Goal: Task Accomplishment & Management: Use online tool/utility

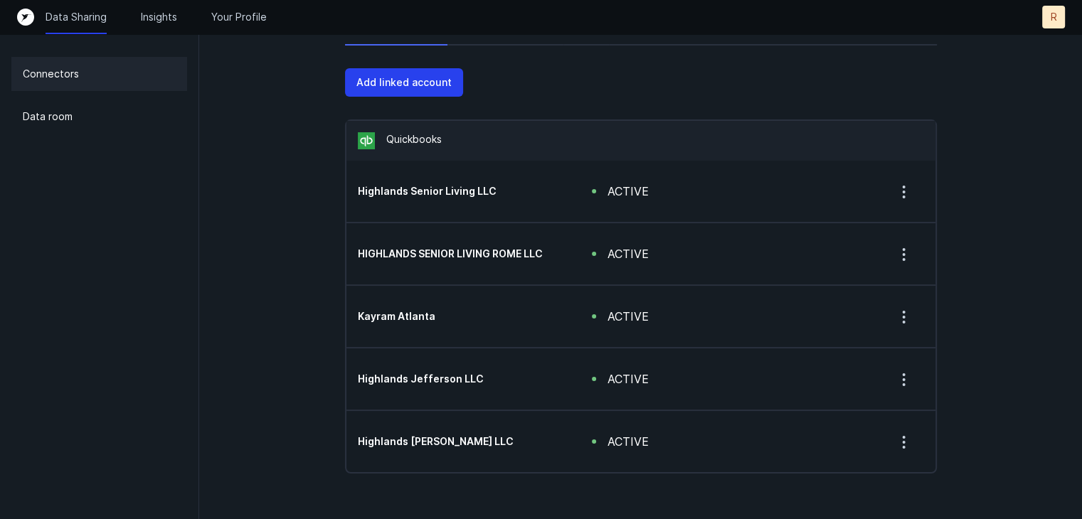
scroll to position [85, 0]
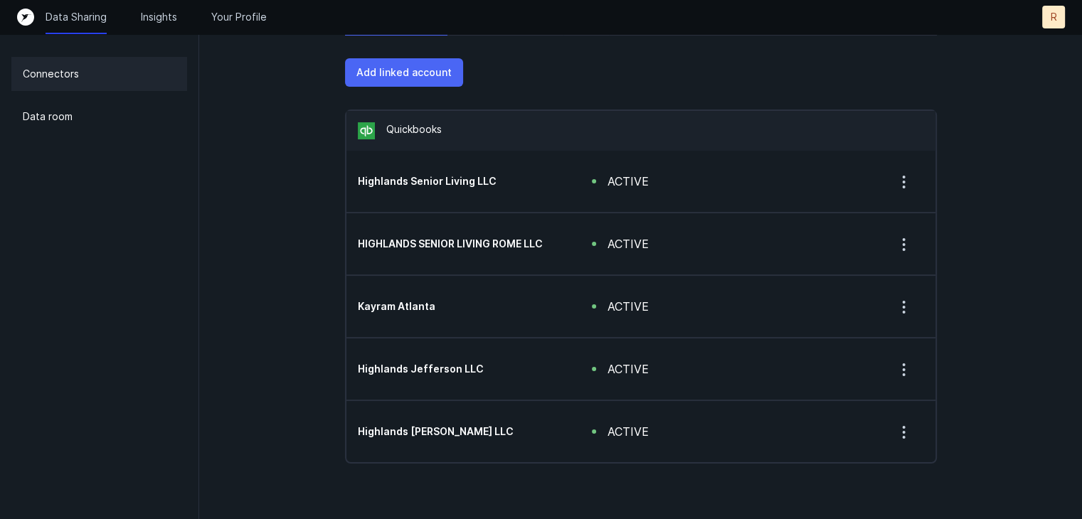
click at [409, 78] on p "Add linked account" at bounding box center [403, 72] width 95 height 17
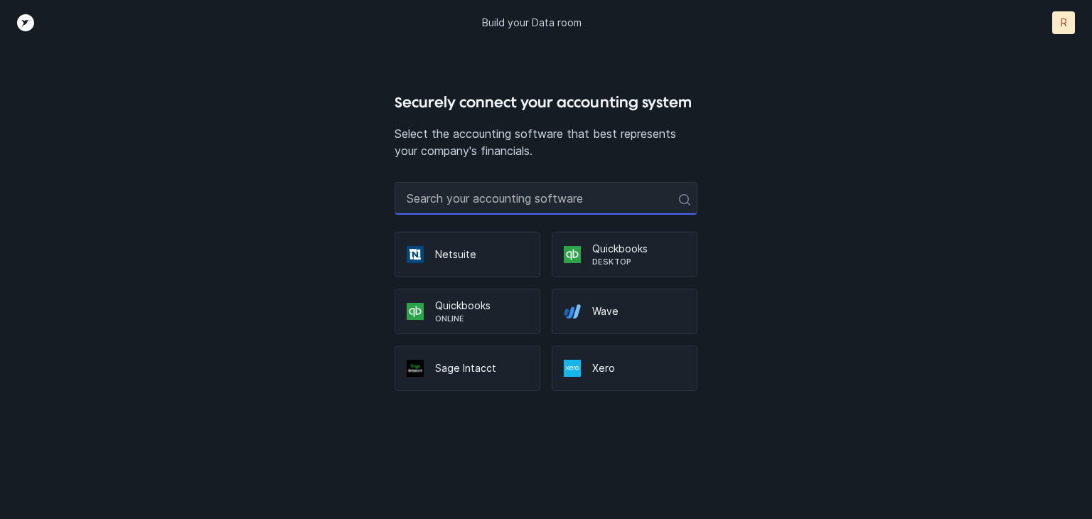
click at [477, 201] on input "text" at bounding box center [547, 198] width 304 height 33
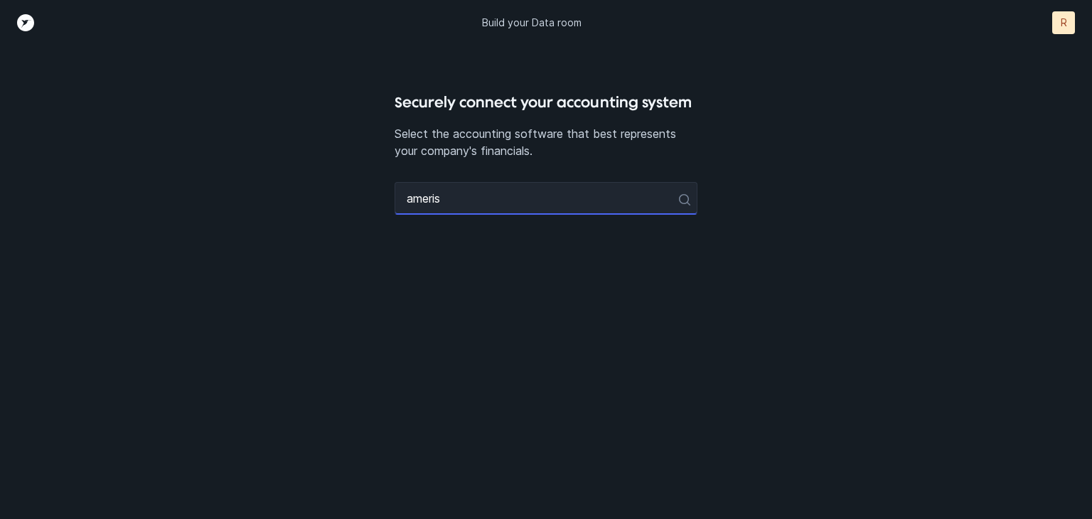
type input "ameris"
click at [687, 197] on icon at bounding box center [683, 198] width 14 height 14
click at [508, 203] on input "ameris" at bounding box center [547, 198] width 304 height 33
click at [122, 262] on div "Securely connect your accounting system Select the accounting software that bes…" at bounding box center [546, 305] width 910 height 428
click at [585, 201] on input "ameris" at bounding box center [547, 198] width 304 height 33
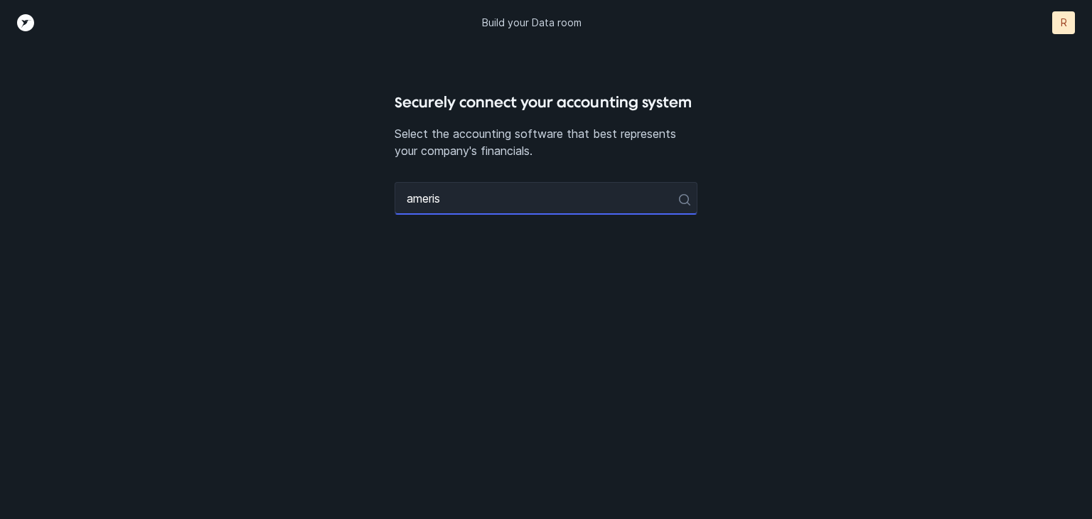
drag, startPoint x: 585, startPoint y: 201, endPoint x: 275, endPoint y: 203, distance: 310.1
click at [275, 203] on div "Securely connect your accounting system Select the accounting software that bes…" at bounding box center [546, 305] width 910 height 428
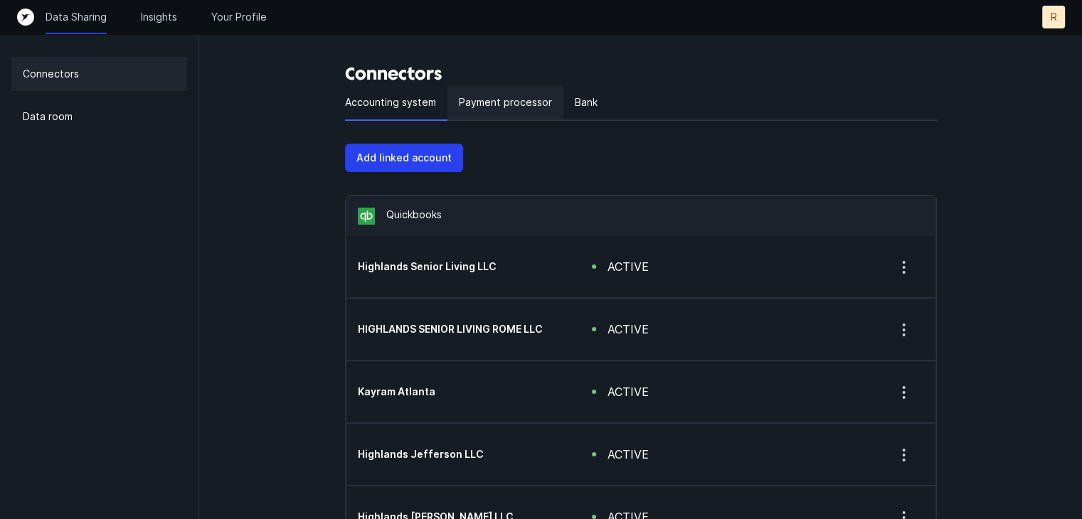
click at [520, 108] on p "Payment processor" at bounding box center [505, 102] width 93 height 17
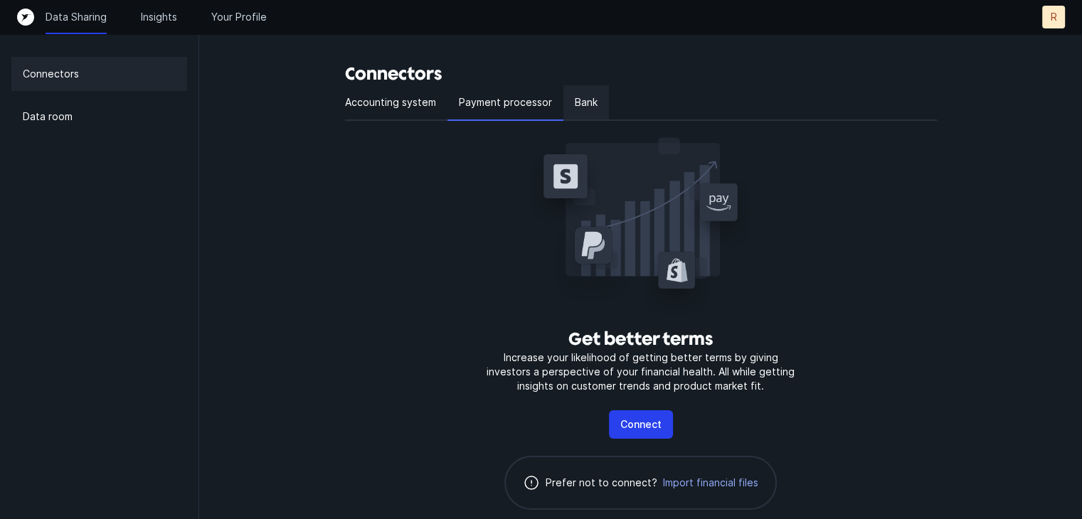
click at [589, 103] on p "Bank" at bounding box center [586, 102] width 23 height 17
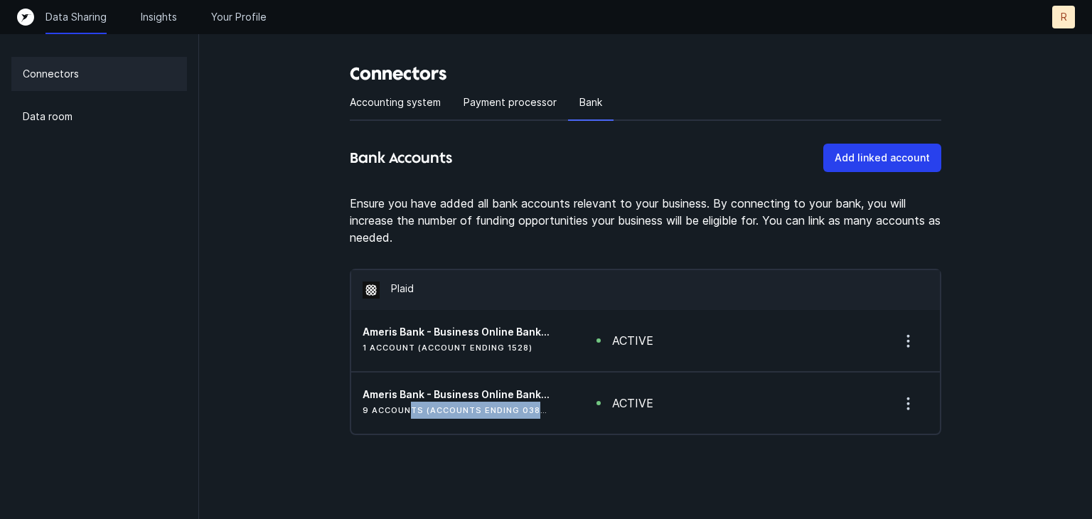
drag, startPoint x: 489, startPoint y: 400, endPoint x: 580, endPoint y: 405, distance: 90.5
click at [580, 405] on div "Ameris Bank - Business Online Banking 9 accounts (accounts ending 0389, 3949, 3…" at bounding box center [645, 403] width 589 height 61
click at [902, 156] on p "Add linked account" at bounding box center [882, 157] width 95 height 17
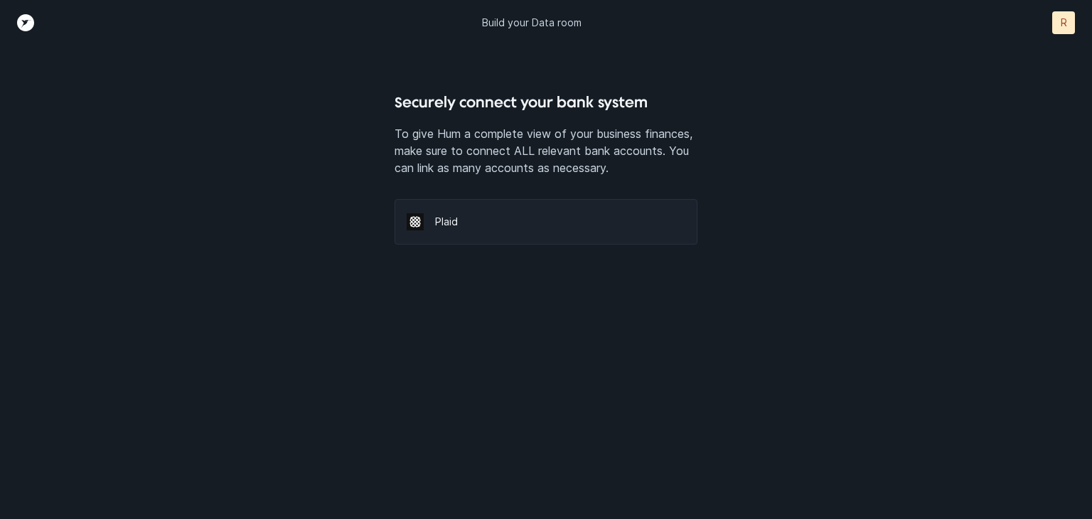
click at [479, 218] on p "Plaid" at bounding box center [560, 222] width 251 height 14
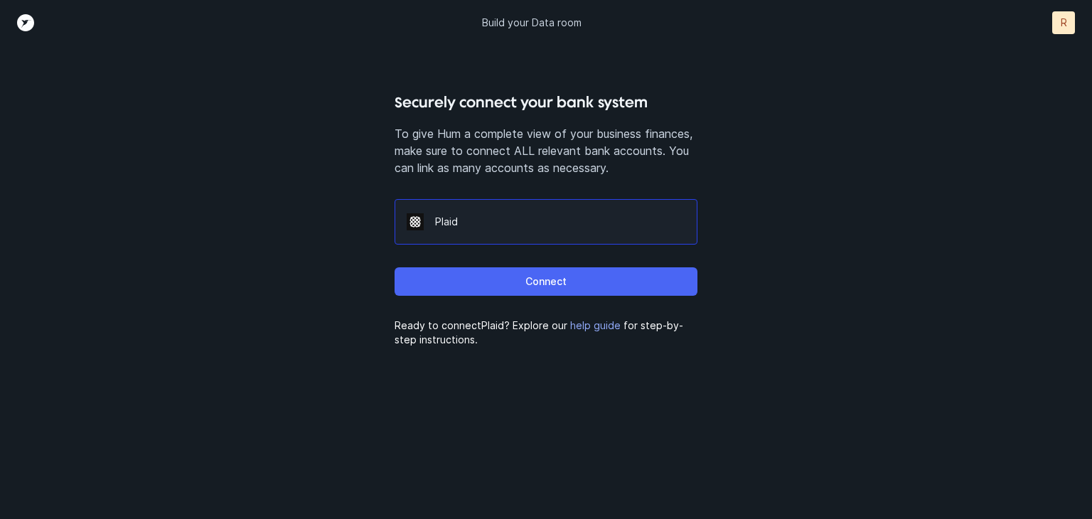
click at [572, 282] on button "Connect" at bounding box center [547, 281] width 304 height 28
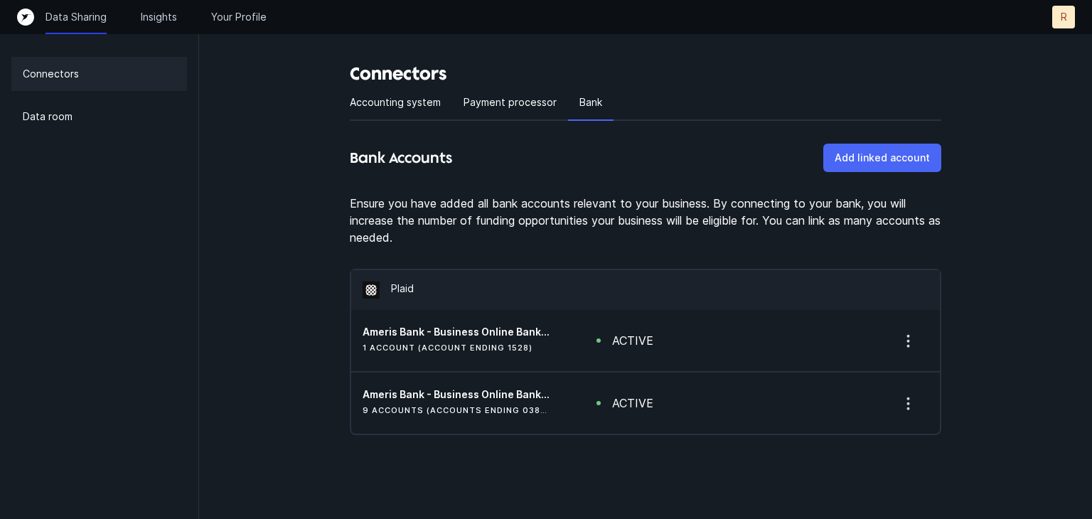
click at [900, 163] on p "Add linked account" at bounding box center [882, 157] width 95 height 17
click at [498, 98] on p "Payment processor" at bounding box center [510, 102] width 93 height 17
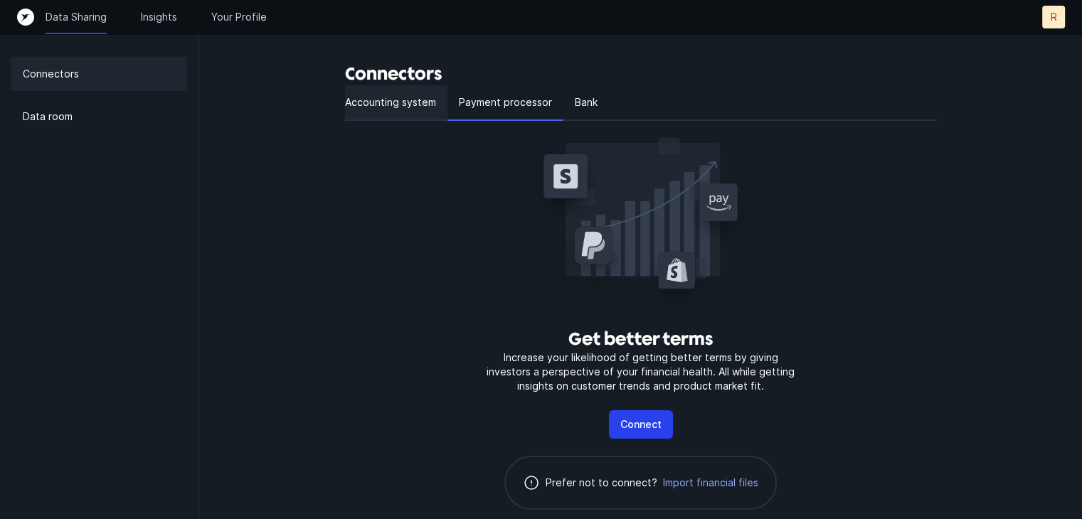
click at [378, 107] on p "Accounting system" at bounding box center [390, 102] width 91 height 17
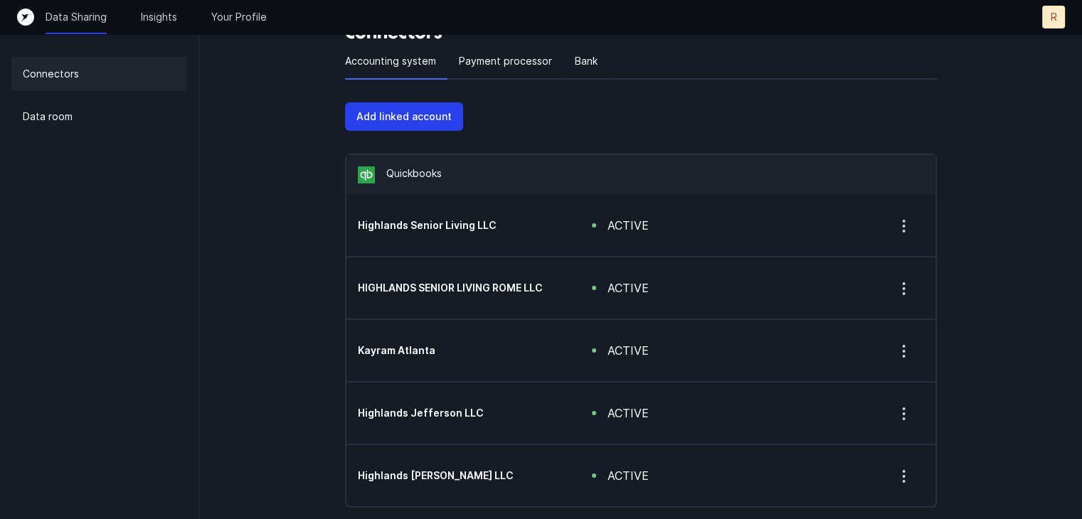
scroll to position [85, 0]
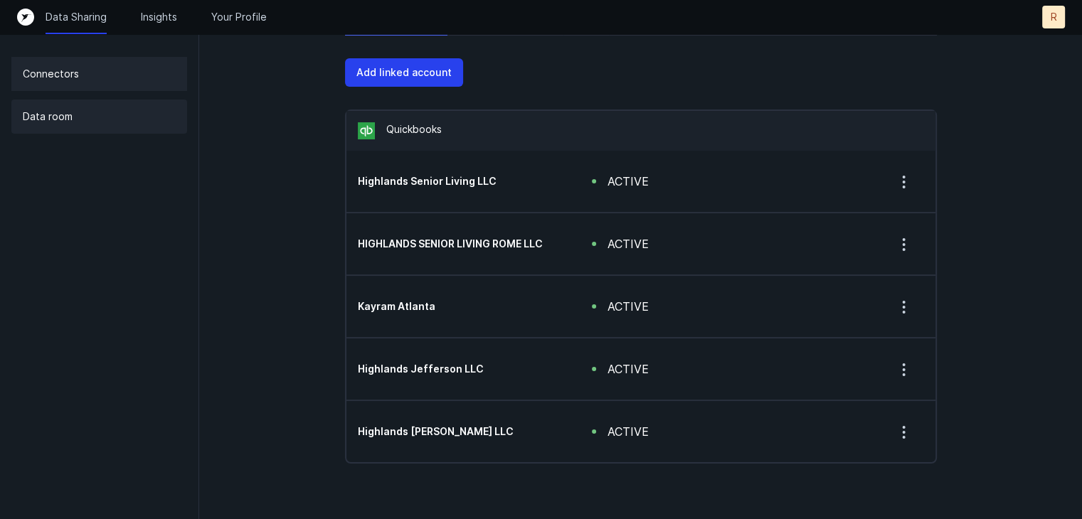
click at [45, 116] on p "Data room" at bounding box center [48, 116] width 50 height 17
